Goal: Information Seeking & Learning: Learn about a topic

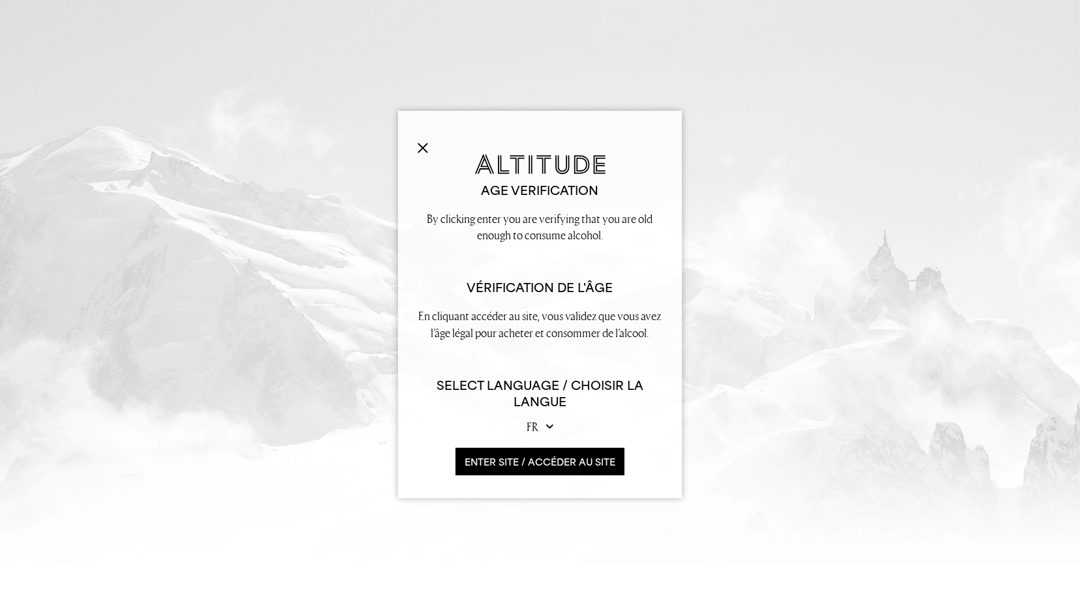
click at [541, 459] on button "ENTER SITE / accéder au site" at bounding box center [539, 462] width 169 height 28
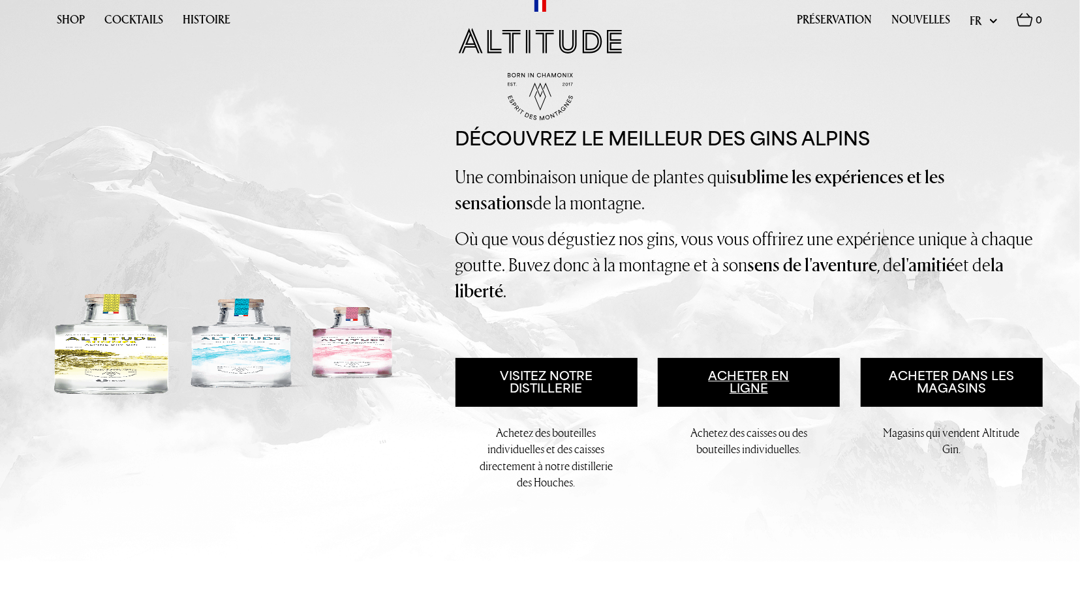
click at [751, 408] on link "Acheter en ligne" at bounding box center [749, 383] width 182 height 50
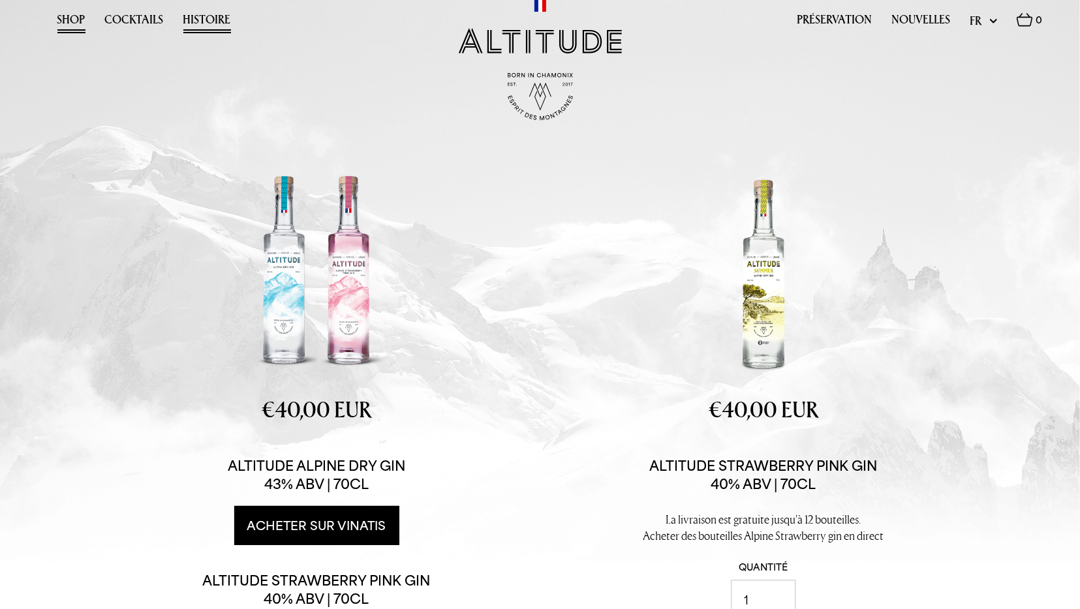
click at [200, 17] on link "Histoire" at bounding box center [207, 23] width 48 height 20
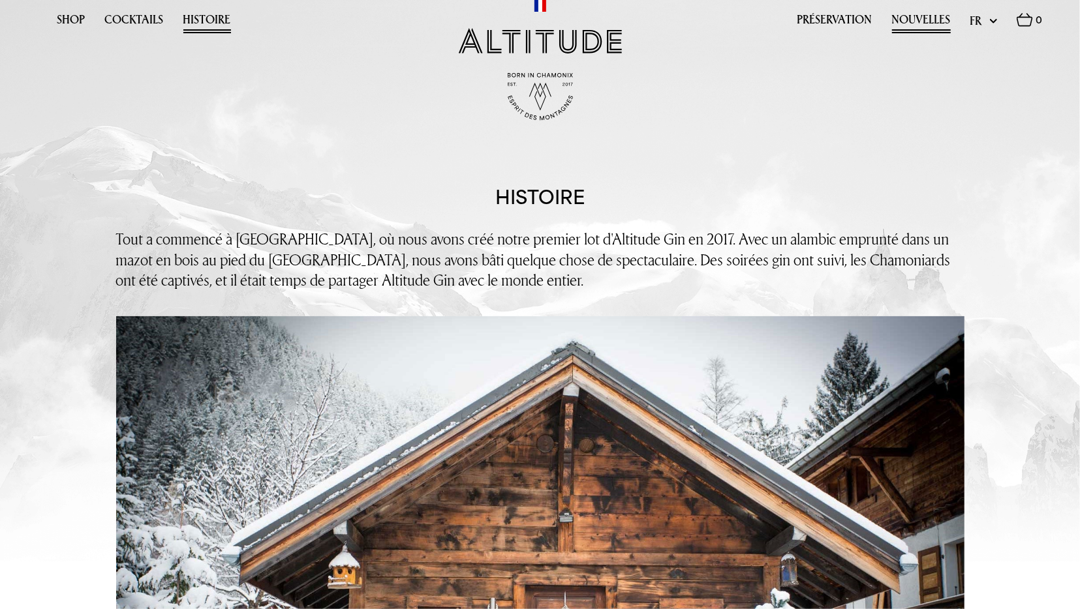
click at [913, 22] on link "Nouvelles" at bounding box center [921, 23] width 59 height 20
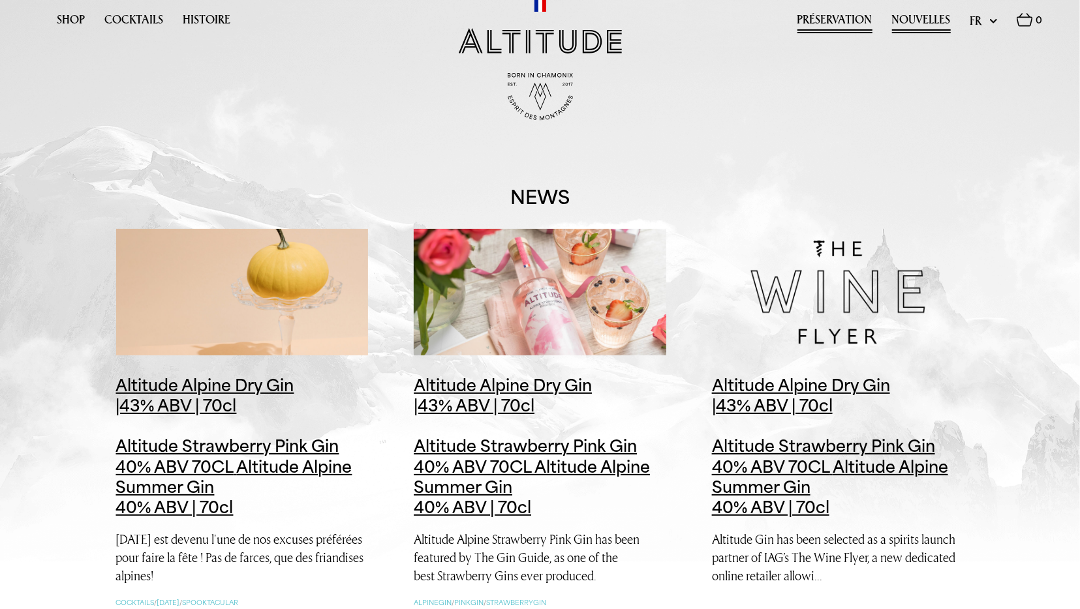
click at [838, 20] on link "Préservation" at bounding box center [834, 23] width 75 height 20
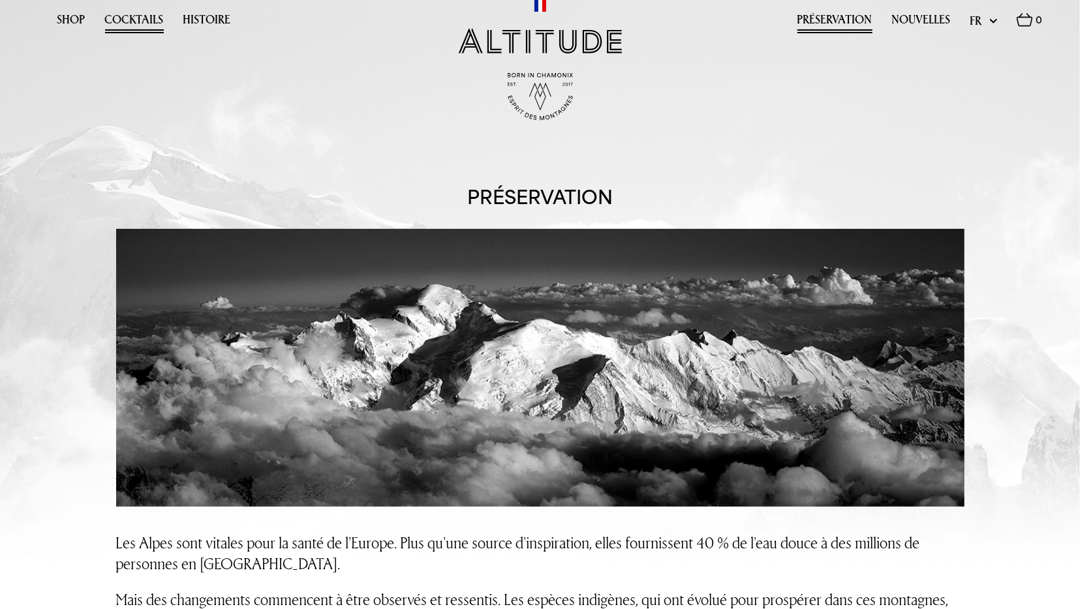
click at [123, 25] on link "Cocktails" at bounding box center [134, 23] width 59 height 20
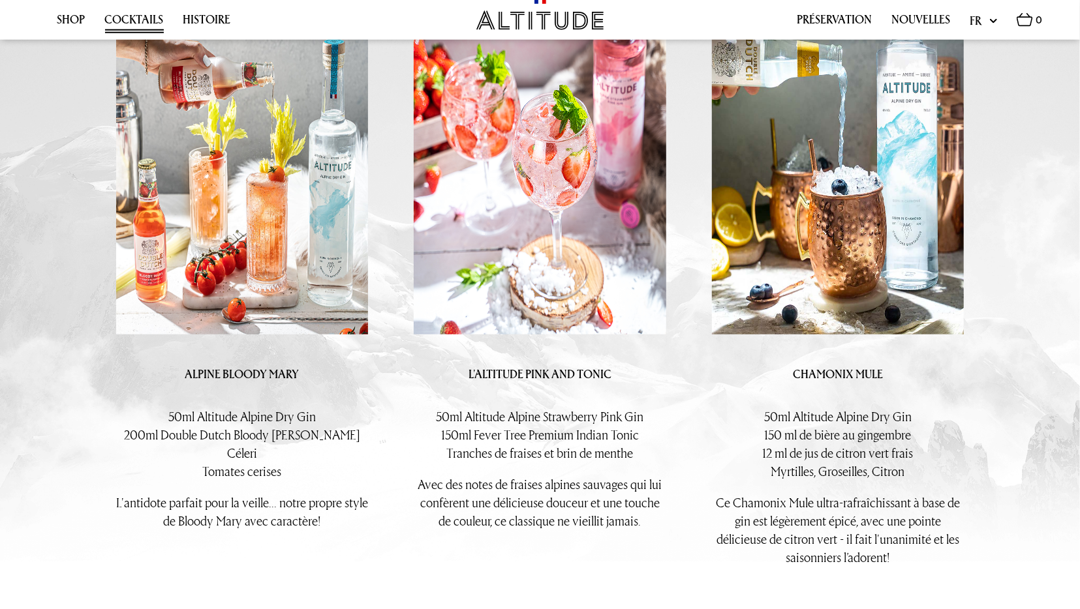
scroll to position [407, 0]
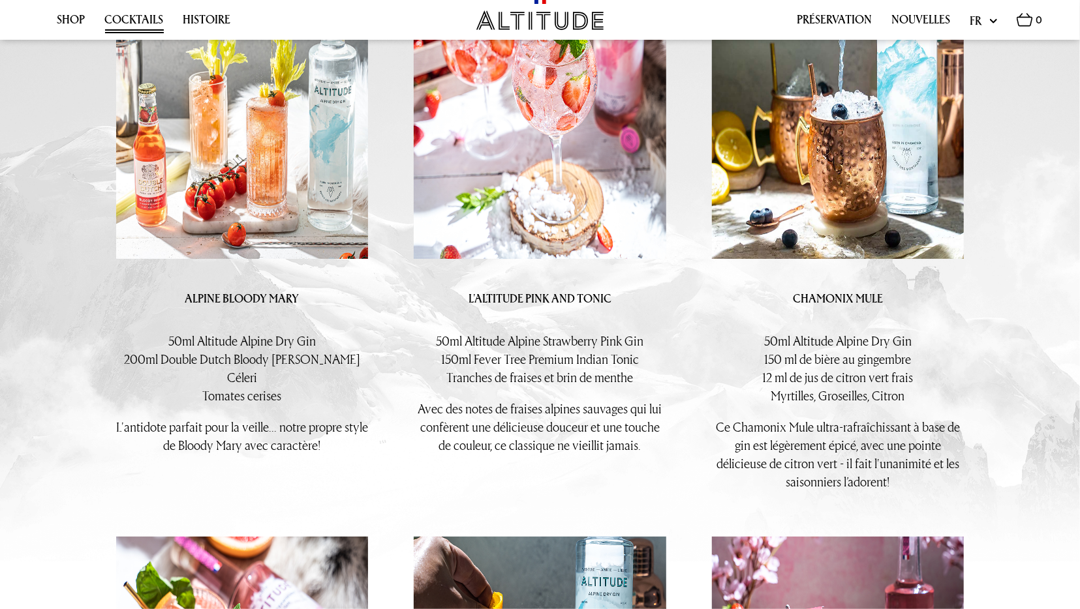
click at [845, 187] on img at bounding box center [838, 97] width 252 height 324
drag, startPoint x: 181, startPoint y: 357, endPoint x: 346, endPoint y: 357, distance: 165.7
click at [346, 357] on p "50ml Altitude Alpine Dry Gin 200ml Double Dutch Bloody Mary Soda Céleri Tomates…" at bounding box center [242, 368] width 252 height 73
copy span "Double Dutch Bloody Mary Soda"
